Goal: Transaction & Acquisition: Register for event/course

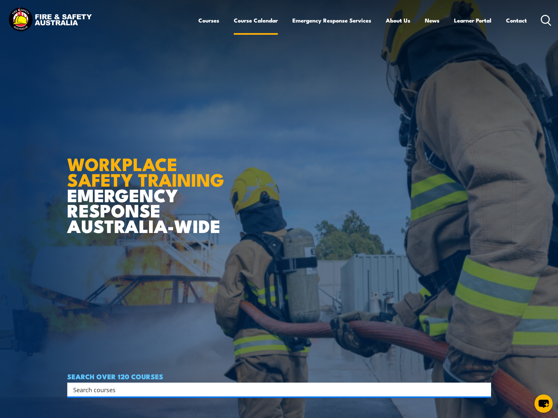
click at [248, 17] on link "Course Calendar" at bounding box center [256, 21] width 44 height 18
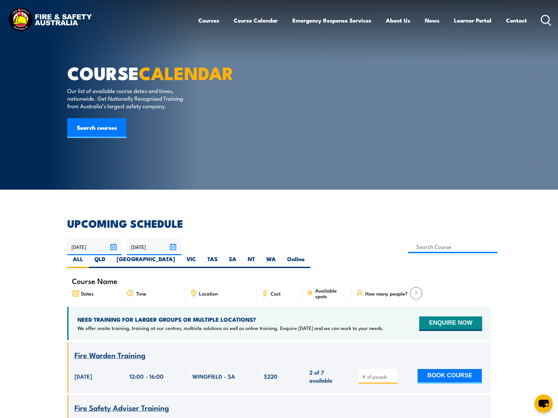
click at [389, 80] on article "COURSE CALENDAR Our list of available course dates and times, nationwide. Get N…" at bounding box center [279, 95] width 424 height 190
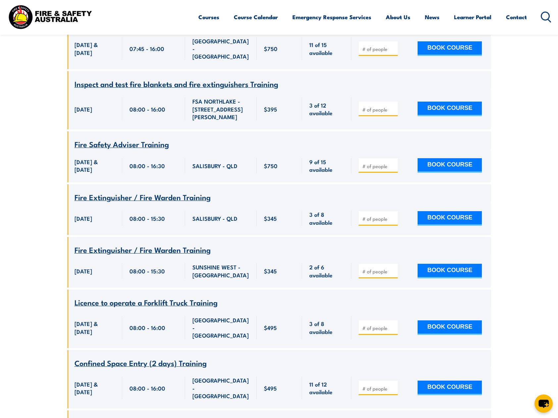
scroll to position [119, 0]
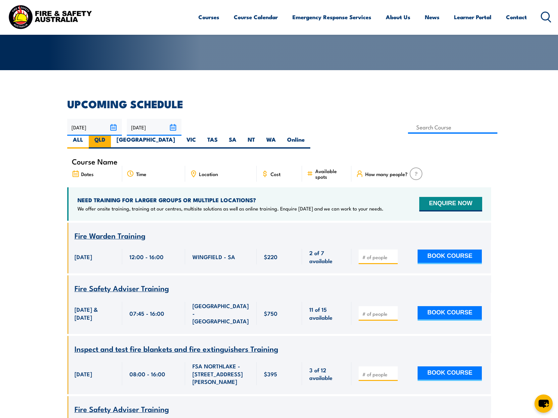
click at [111, 136] on label "QLD" at bounding box center [100, 142] width 22 height 13
click at [110, 136] on input "QLD" at bounding box center [107, 138] width 4 height 4
radio input "true"
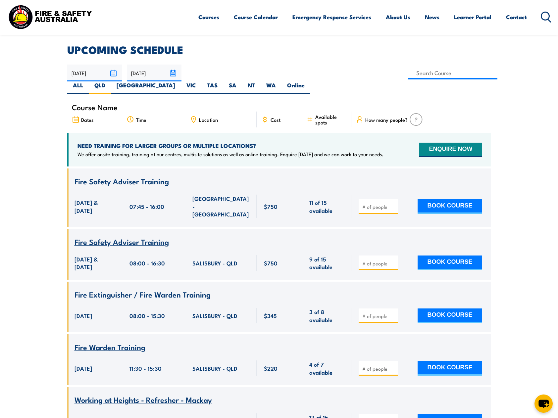
scroll to position [185, 0]
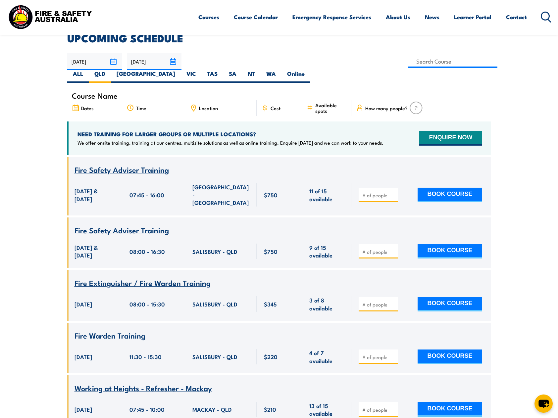
click at [198, 100] on div "Location" at bounding box center [220, 108] width 71 height 16
click at [191, 105] on icon at bounding box center [193, 108] width 4 height 6
click at [227, 100] on div "Location" at bounding box center [220, 108] width 71 height 16
click at [209, 100] on div "Location" at bounding box center [220, 108] width 71 height 16
click at [205, 105] on span "Location" at bounding box center [208, 108] width 19 height 6
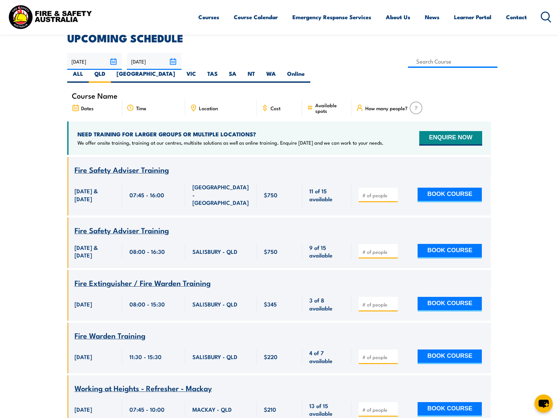
click at [202, 105] on span "Location" at bounding box center [208, 108] width 19 height 6
click at [408, 63] on input at bounding box center [453, 61] width 90 height 13
type input "Fire Extinguisher Training"
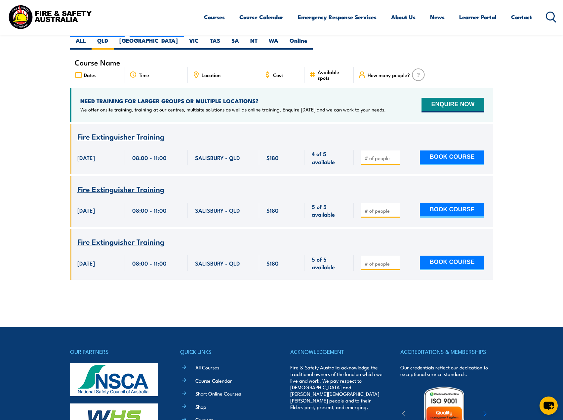
click at [389, 155] on input "number" at bounding box center [381, 158] width 33 height 7
type input "1"
click at [434, 151] on button "BOOK COURSE" at bounding box center [452, 158] width 64 height 15
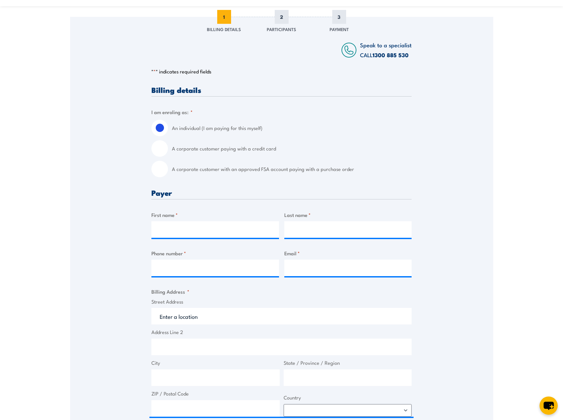
scroll to position [99, 0]
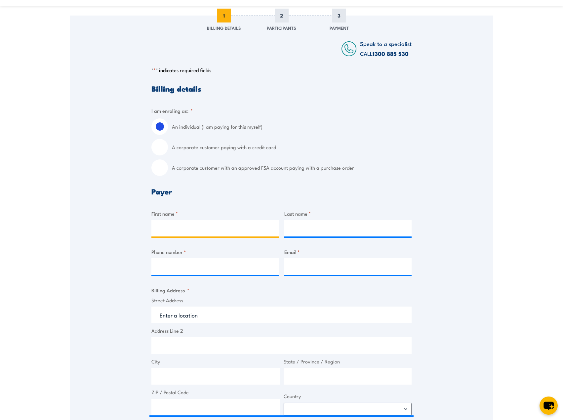
click at [183, 230] on input "First name *" at bounding box center [216, 228] width 128 height 17
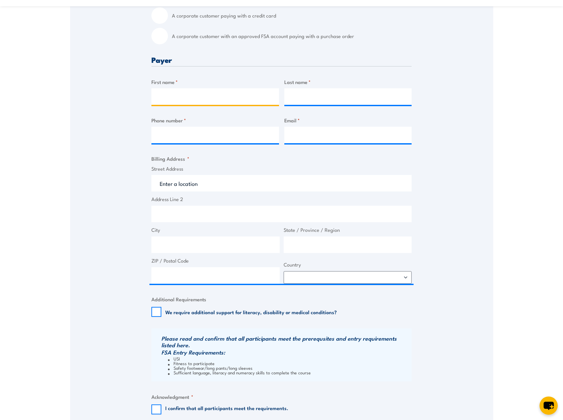
scroll to position [199, 0]
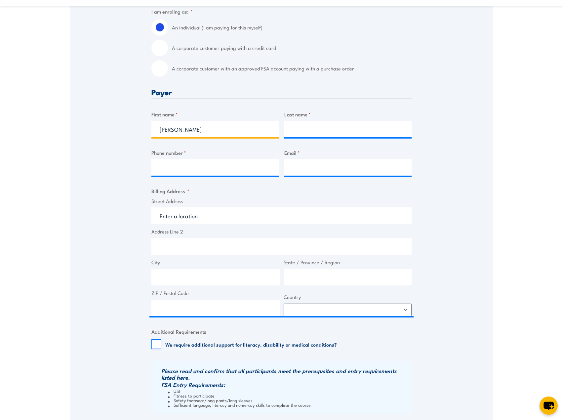
type input "[PERSON_NAME]"
type input "Beiraghdar"
click at [202, 165] on input "Phone number *" at bounding box center [216, 167] width 128 height 17
paste input "+61 7 3012 4274"
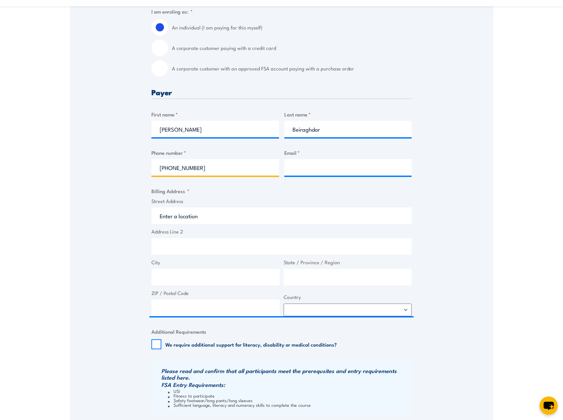
type input "+61 7 3012 4274"
click at [288, 169] on input "Email *" at bounding box center [349, 167] width 128 height 17
click at [326, 165] on input "Email *" at bounding box center [349, 167] width 128 height 17
paste input "Yousef.Beiraghdar@arrowenergy.com.au"
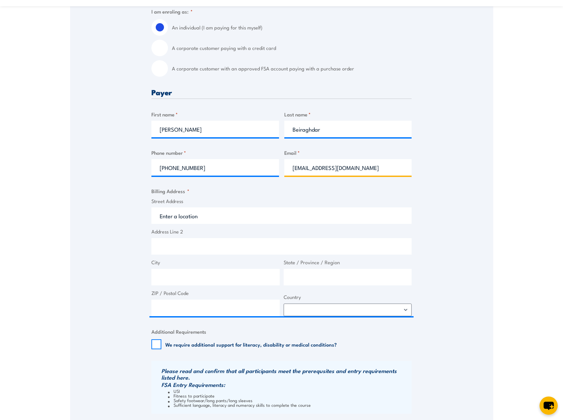
type input "Yousef.Beiraghdar@arrowenergy.com.au"
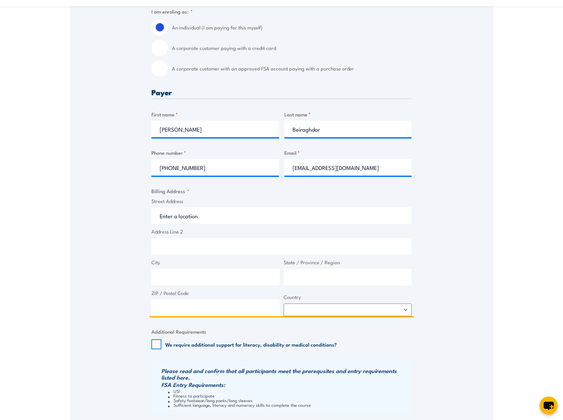
click at [194, 212] on input "Street Address" at bounding box center [282, 215] width 260 height 17
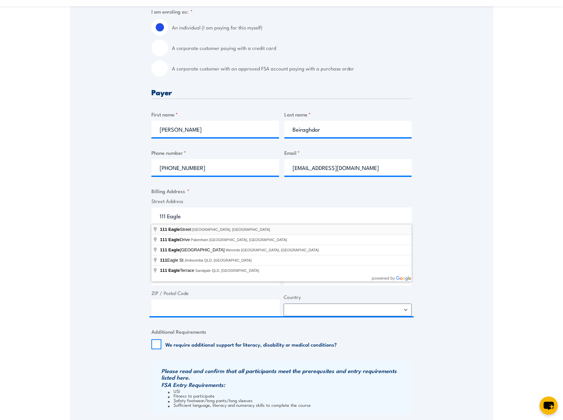
type input "111 Eagle Street, Brisbane City QLD, Australia"
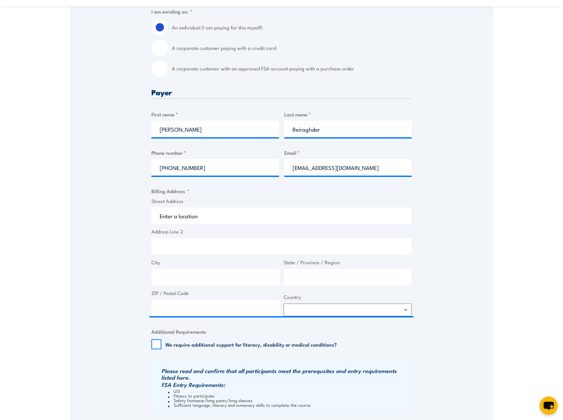
type input "111 Eagle St"
type input "Brisbane City"
type input "Queensland"
type input "4000"
select select "Australia"
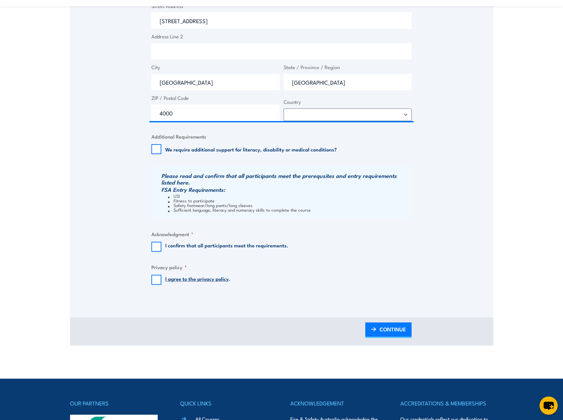
scroll to position [397, 0]
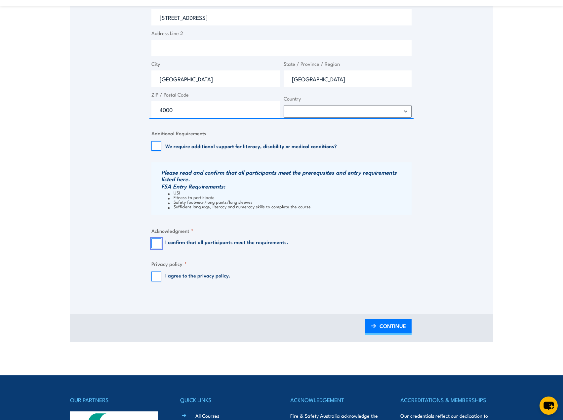
click at [157, 243] on input "I confirm that all participants meet the requirements." at bounding box center [157, 244] width 10 height 10
checkbox input "true"
click at [157, 278] on input "I agree to the privacy policy ." at bounding box center [157, 277] width 10 height 10
checkbox input "true"
click at [379, 327] on link "CONTINUE" at bounding box center [389, 327] width 46 height 16
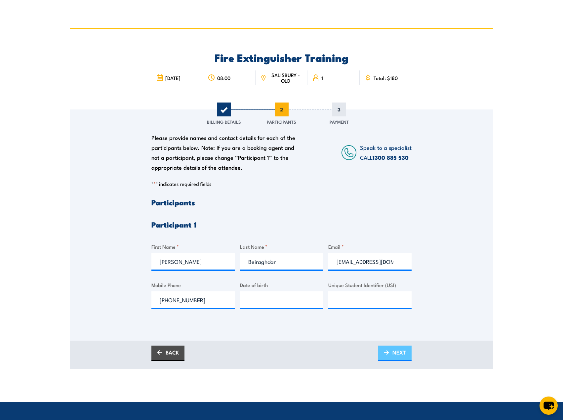
scroll to position [0, 0]
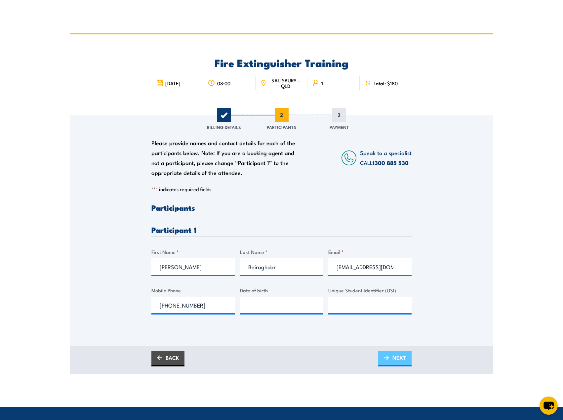
click at [395, 358] on span "NEXT" at bounding box center [400, 358] width 14 height 18
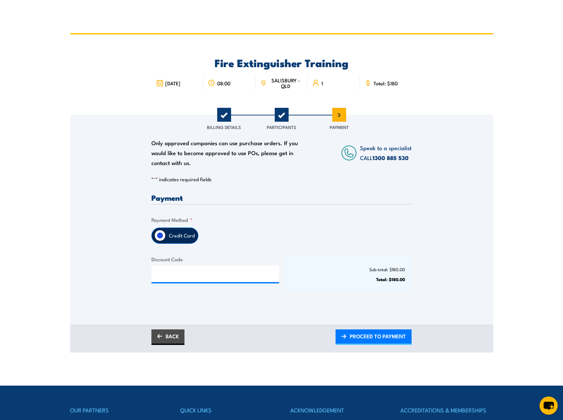
click at [187, 236] on label "Credit Card" at bounding box center [182, 236] width 32 height 16
click at [166, 236] on input "Credit Card" at bounding box center [160, 235] width 11 height 11
click at [164, 236] on input "Credit Card" at bounding box center [160, 235] width 11 height 11
click at [358, 340] on span "PROCEED TO PAYMENT" at bounding box center [378, 337] width 56 height 18
